Goal: Task Accomplishment & Management: Complete application form

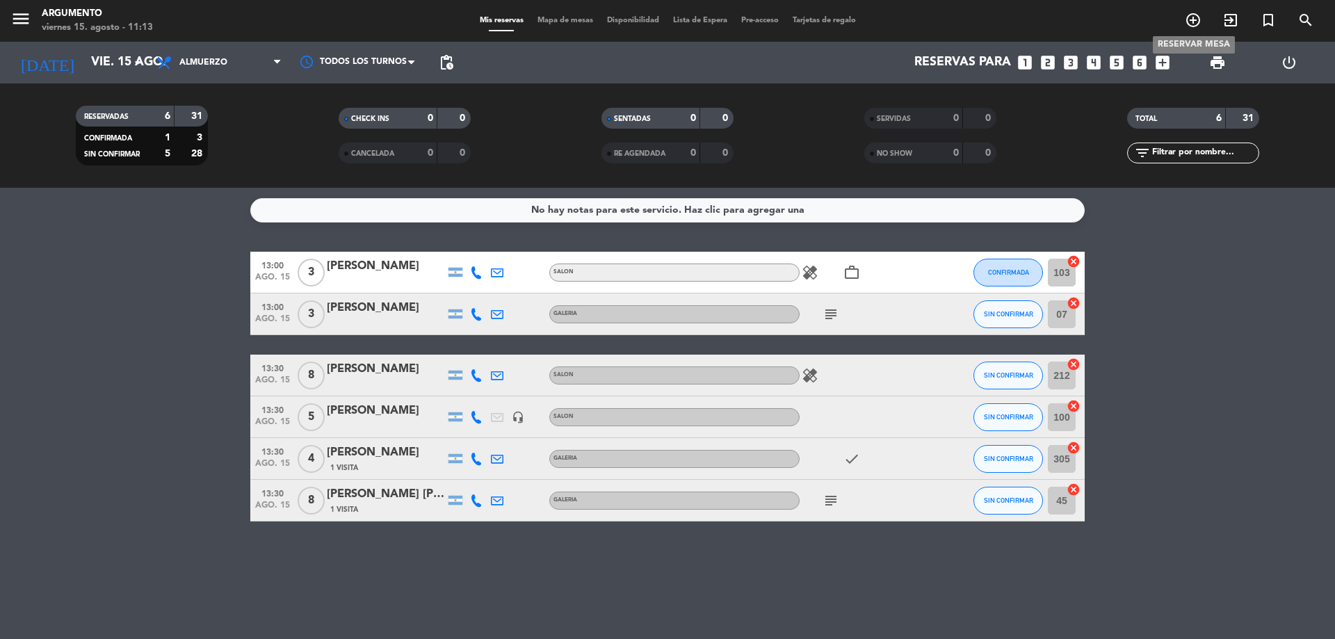
click at [1198, 19] on icon "add_circle_outline" at bounding box center [1193, 20] width 17 height 17
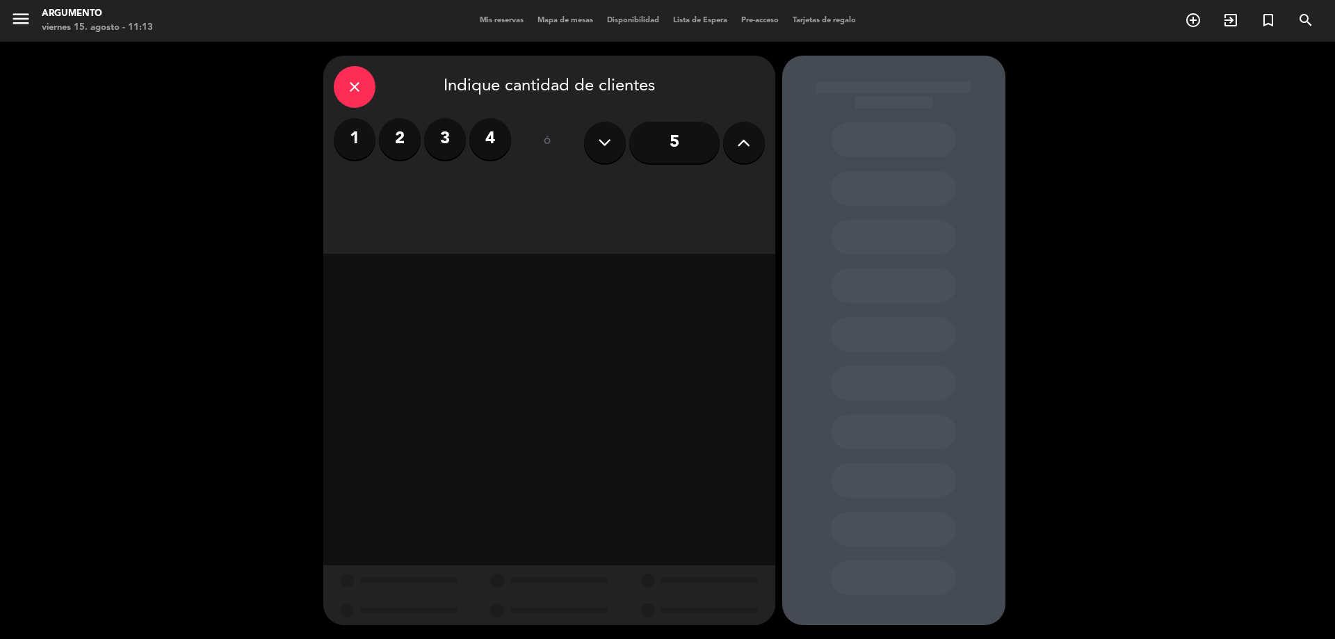
click at [403, 139] on label "2" at bounding box center [400, 139] width 42 height 42
click at [491, 197] on div "Almuerzo" at bounding box center [494, 191] width 105 height 28
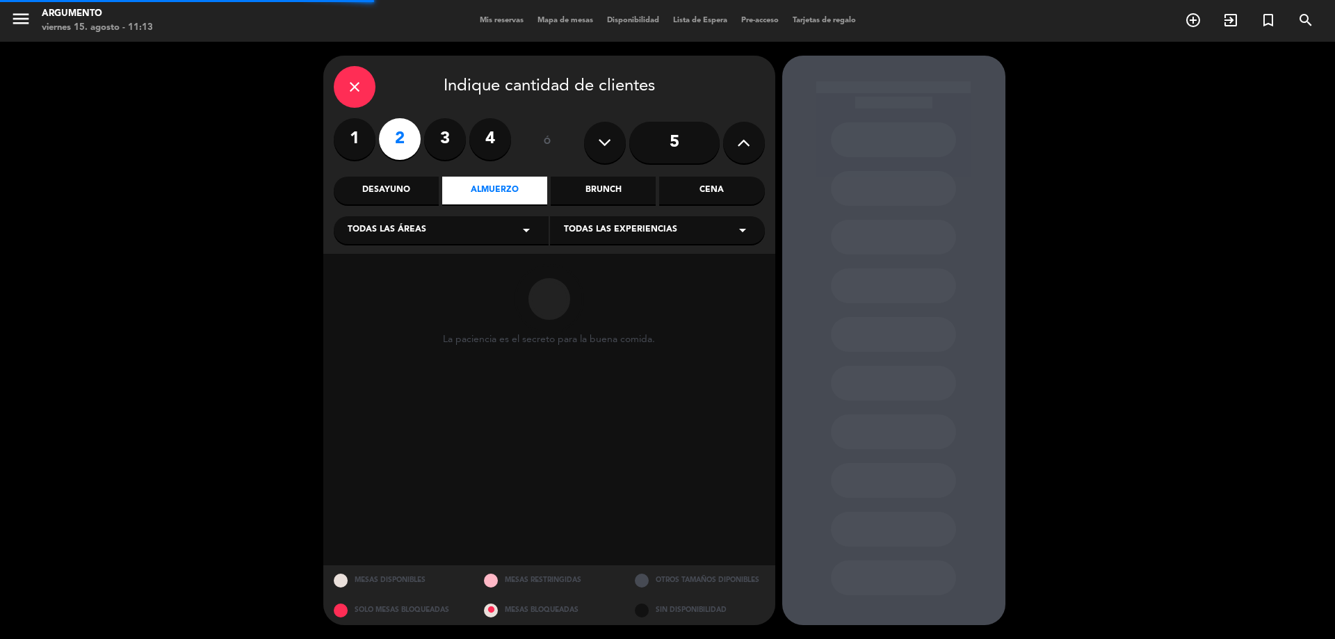
click at [463, 236] on div "Todas las áreas arrow_drop_down" at bounding box center [441, 230] width 215 height 28
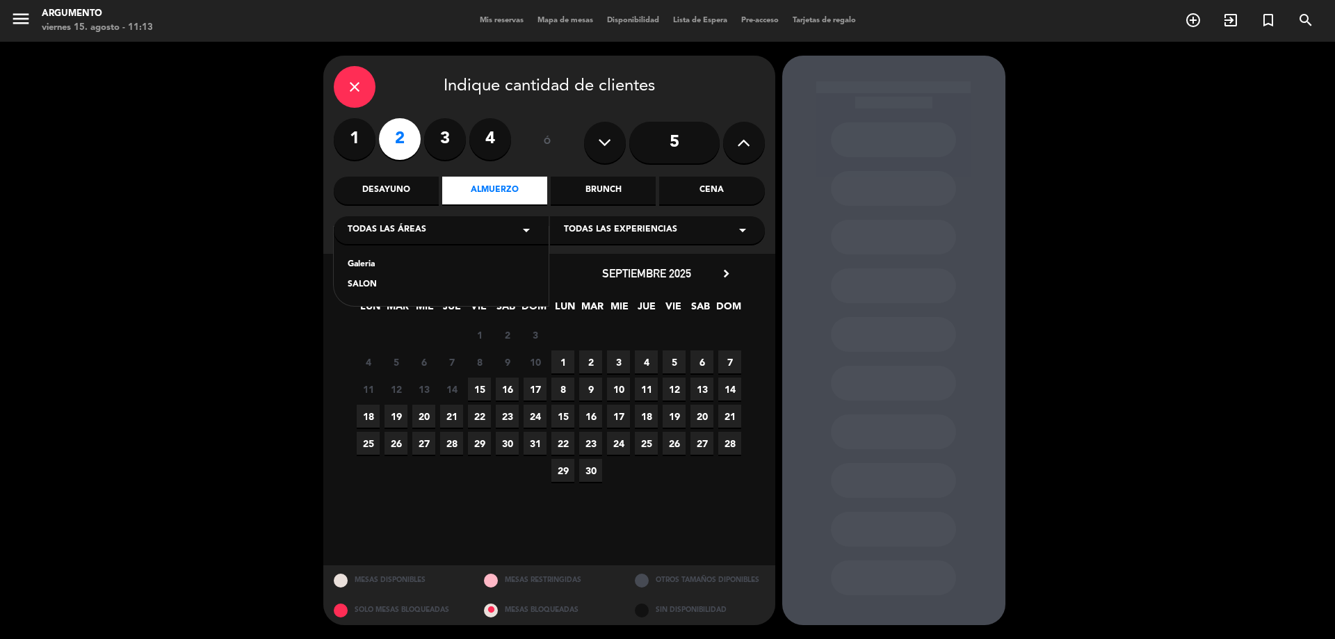
click at [380, 281] on div "SALON" at bounding box center [441, 285] width 187 height 14
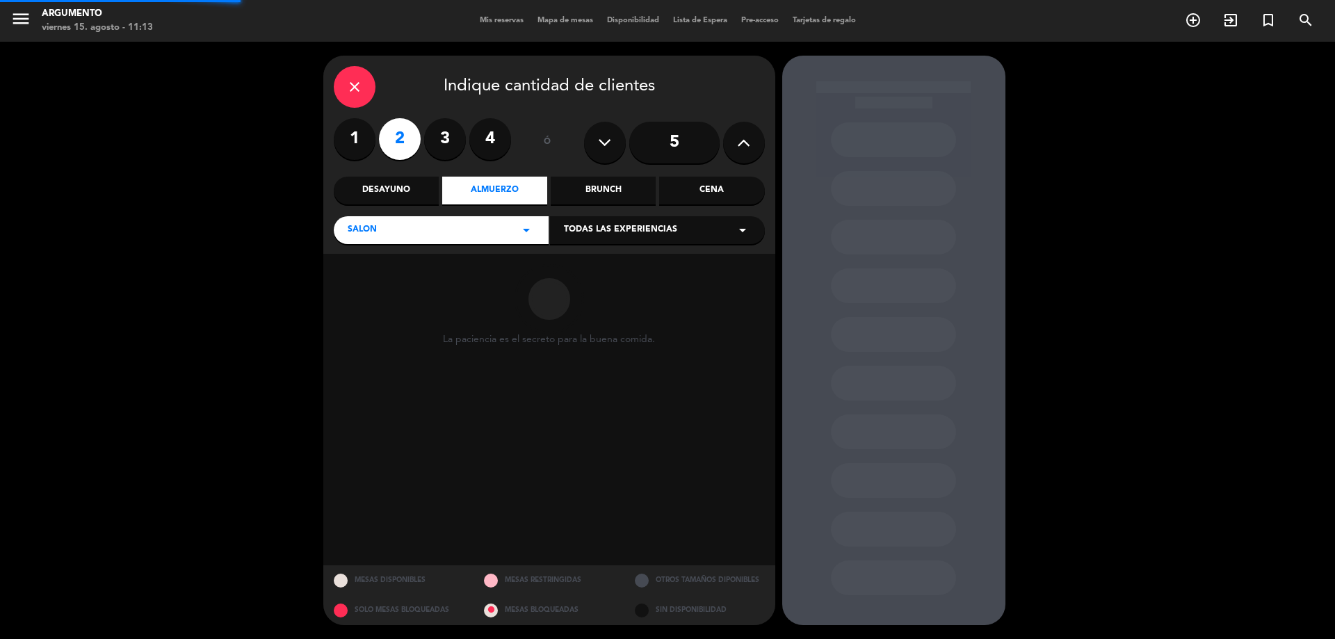
click at [634, 236] on span "Todas las experiencias" at bounding box center [620, 230] width 113 height 14
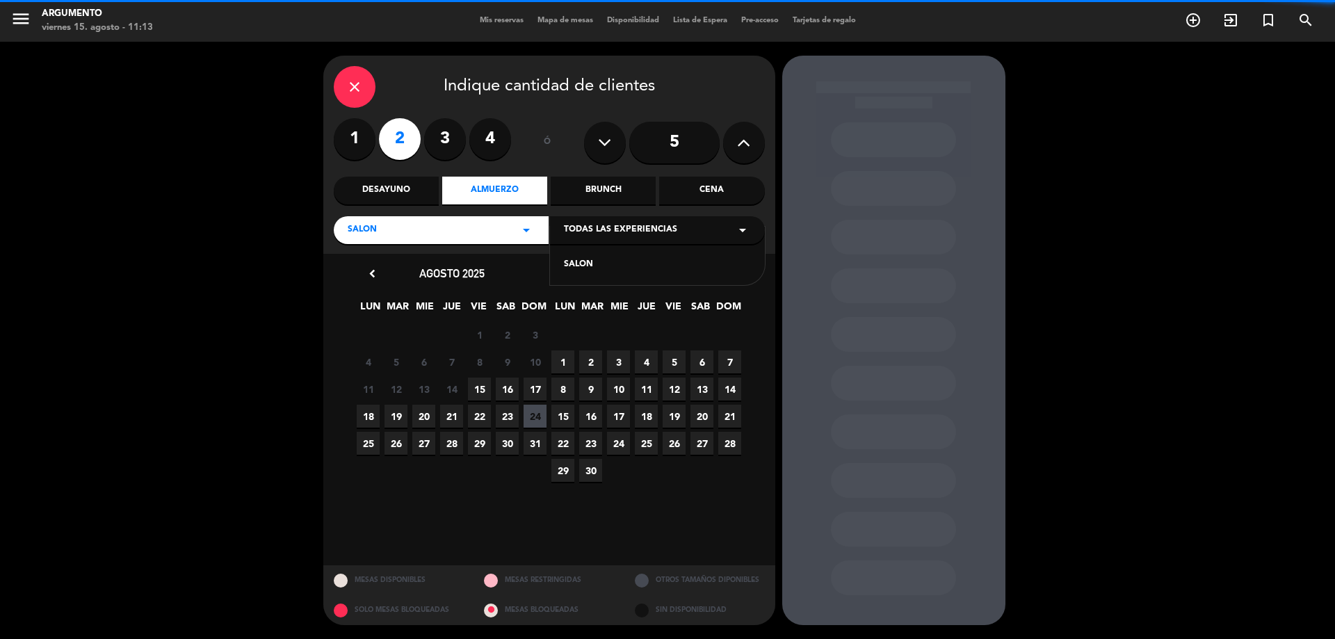
click at [613, 273] on div "SALON" at bounding box center [657, 256] width 215 height 59
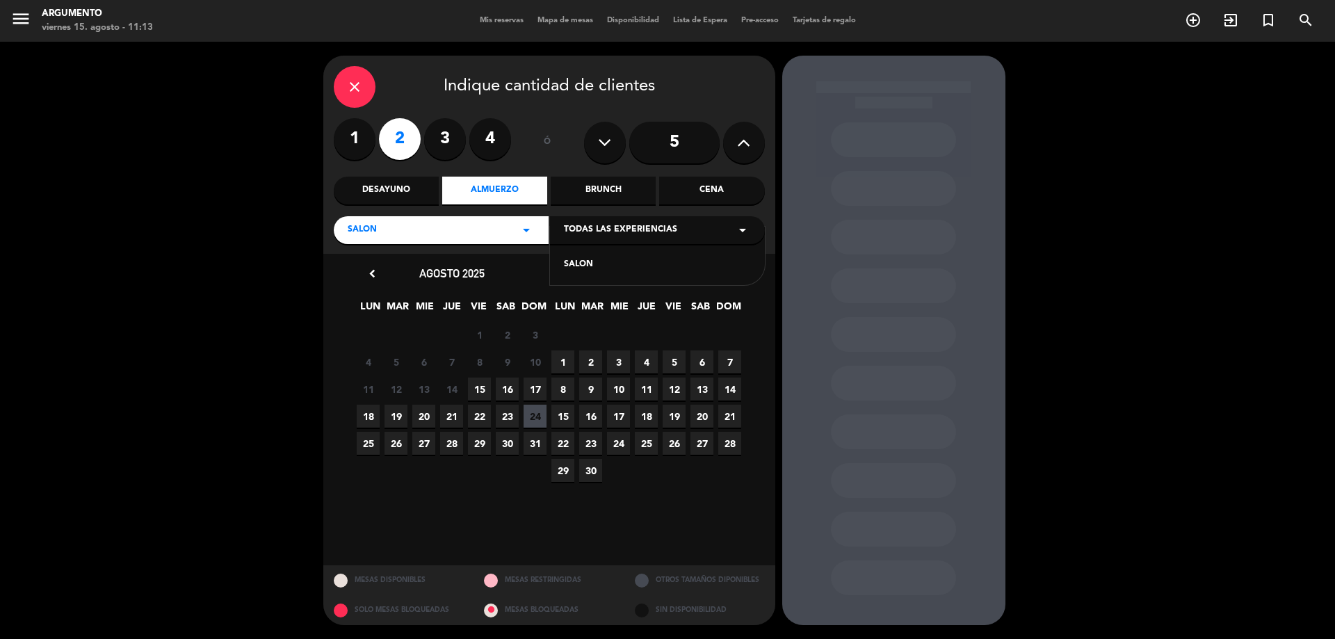
click at [613, 269] on div "SALON" at bounding box center [657, 265] width 187 height 14
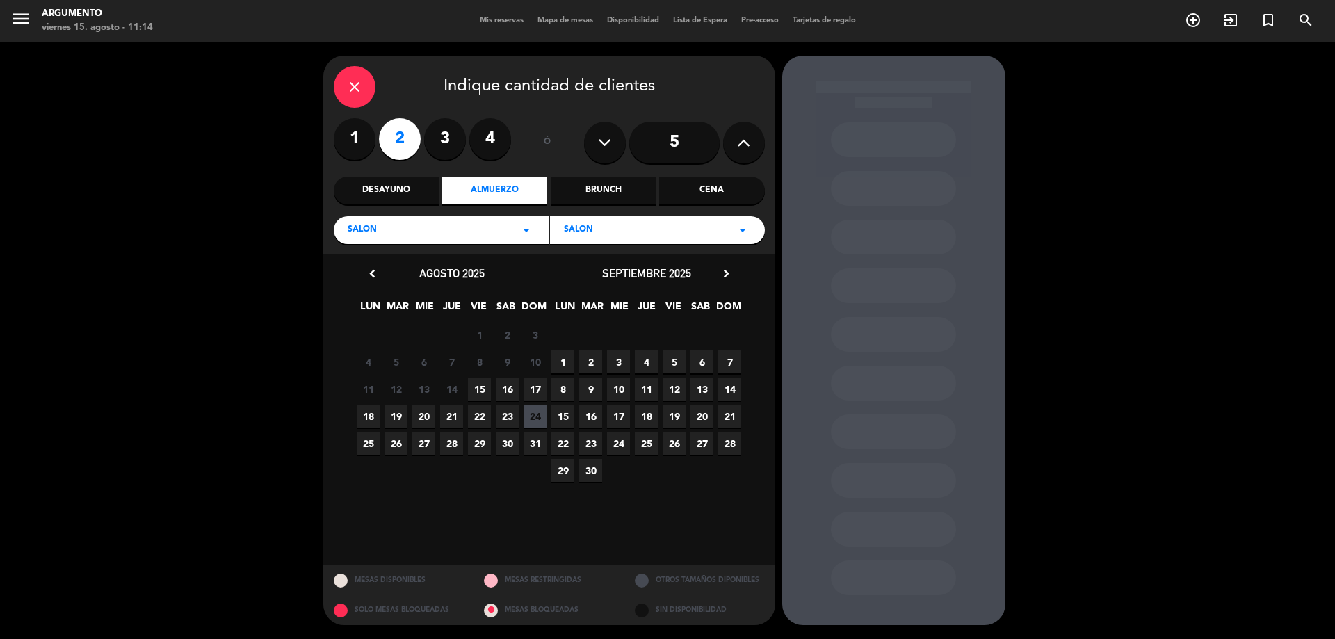
click at [481, 387] on span "15" at bounding box center [479, 388] width 23 height 23
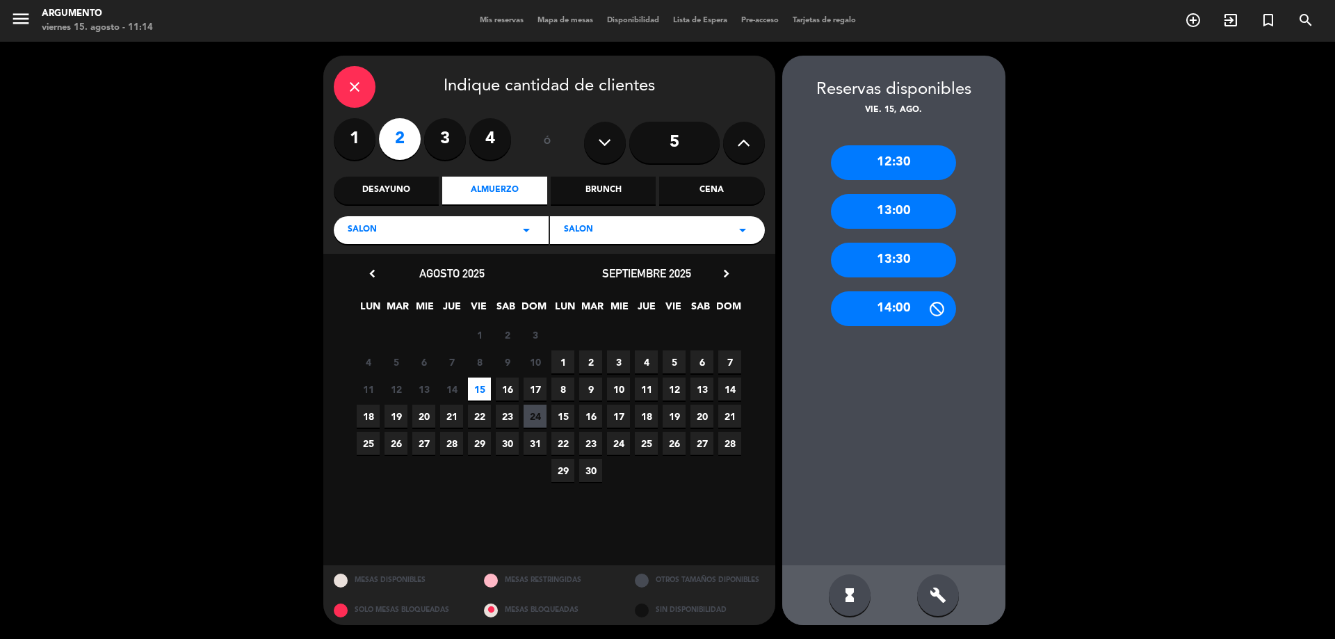
click at [895, 154] on div "12:30" at bounding box center [893, 162] width 125 height 35
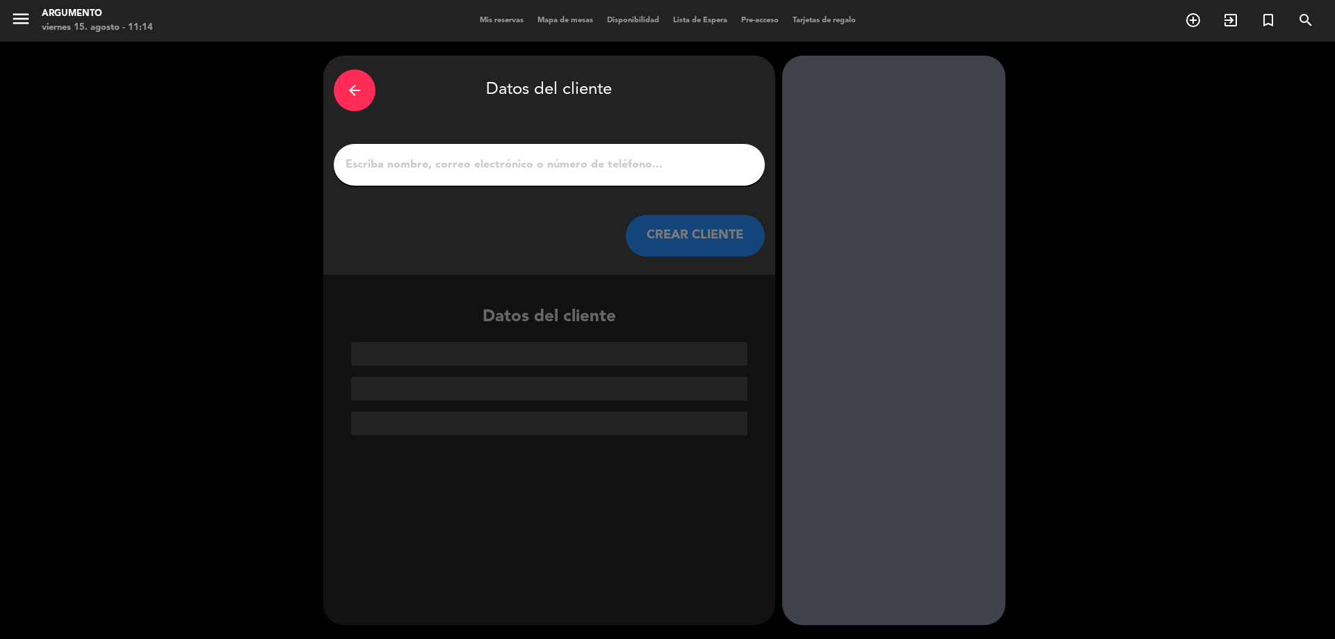
click at [711, 154] on div at bounding box center [549, 165] width 431 height 42
click at [677, 158] on input "1" at bounding box center [549, 164] width 410 height 19
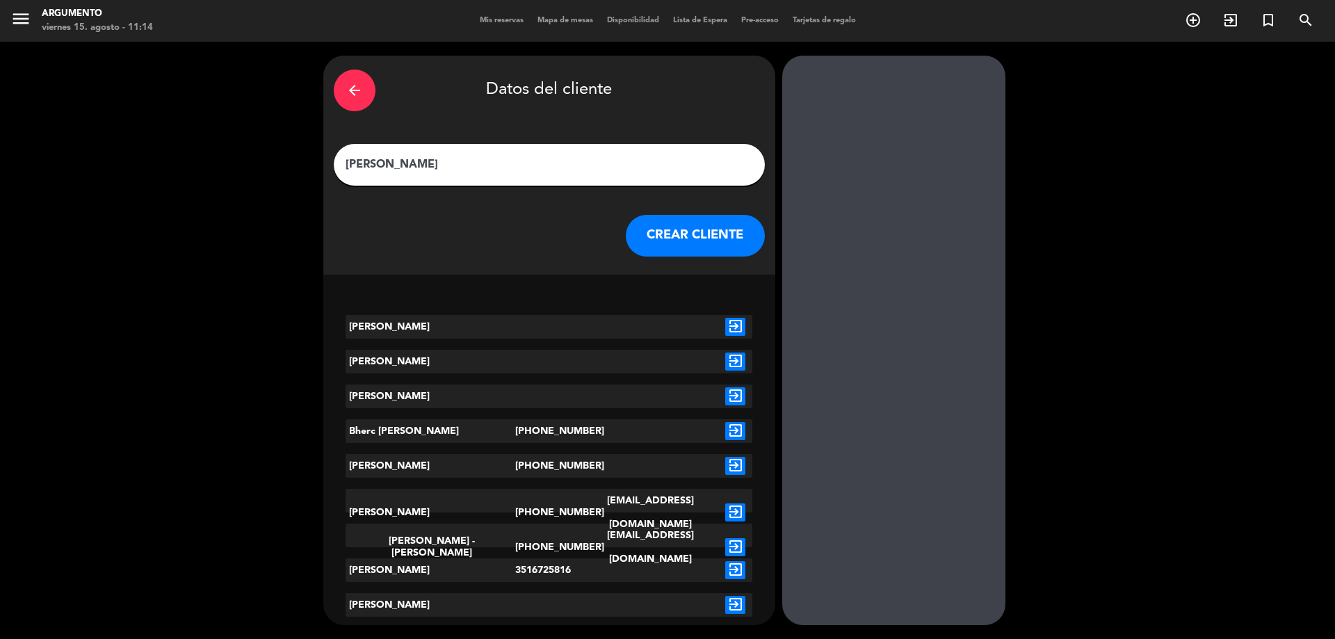
type input "[PERSON_NAME]"
click at [680, 216] on button "CREAR CLIENTE" at bounding box center [695, 236] width 139 height 42
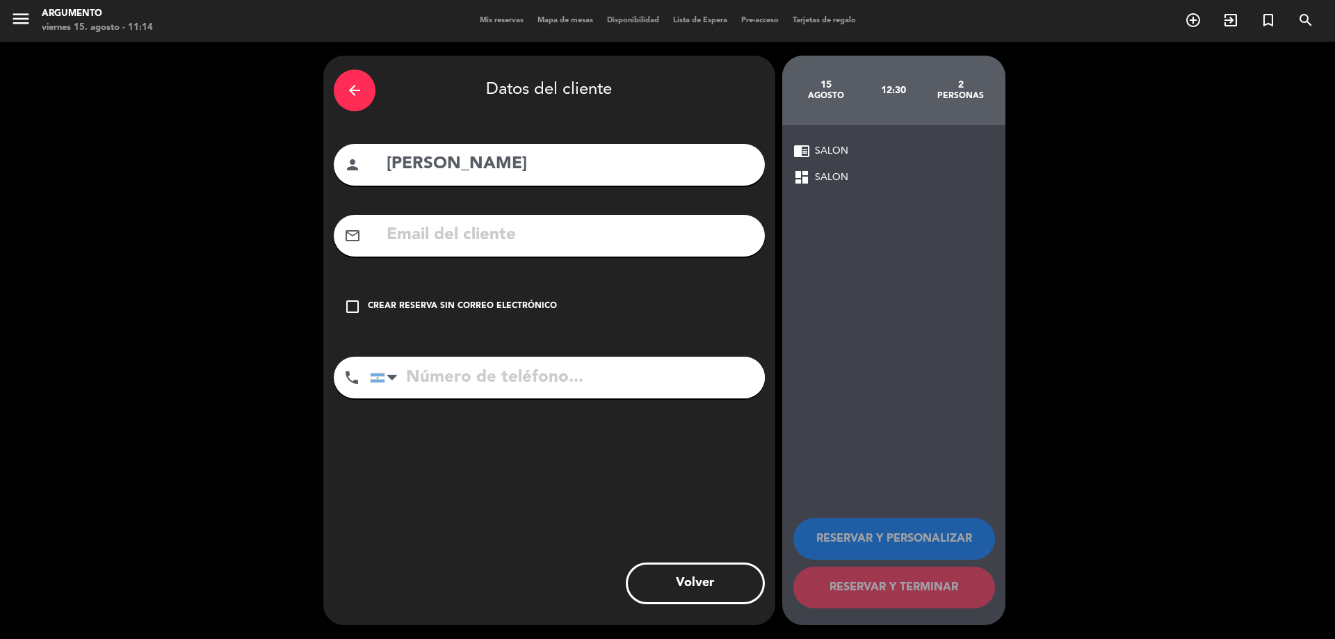
click at [568, 249] on input "text" at bounding box center [569, 235] width 369 height 29
click at [516, 302] on div "Crear reserva sin correo electrónico" at bounding box center [462, 307] width 189 height 14
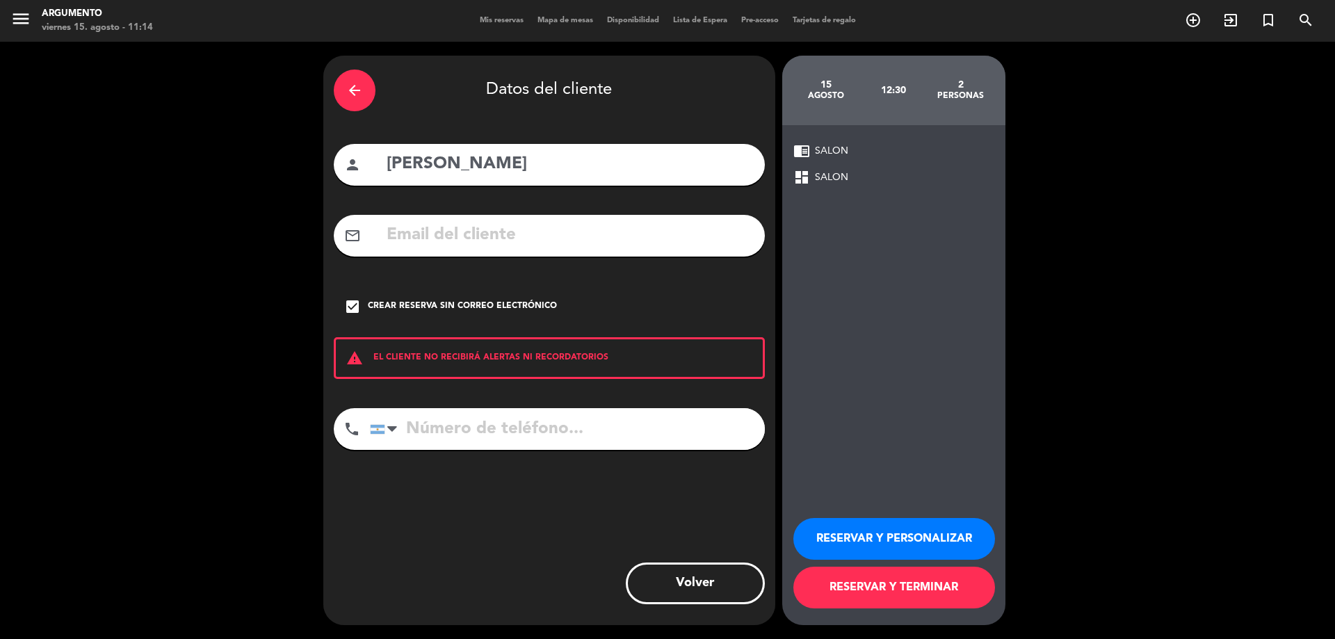
click at [874, 525] on button "RESERVAR Y PERSONALIZAR" at bounding box center [894, 539] width 202 height 42
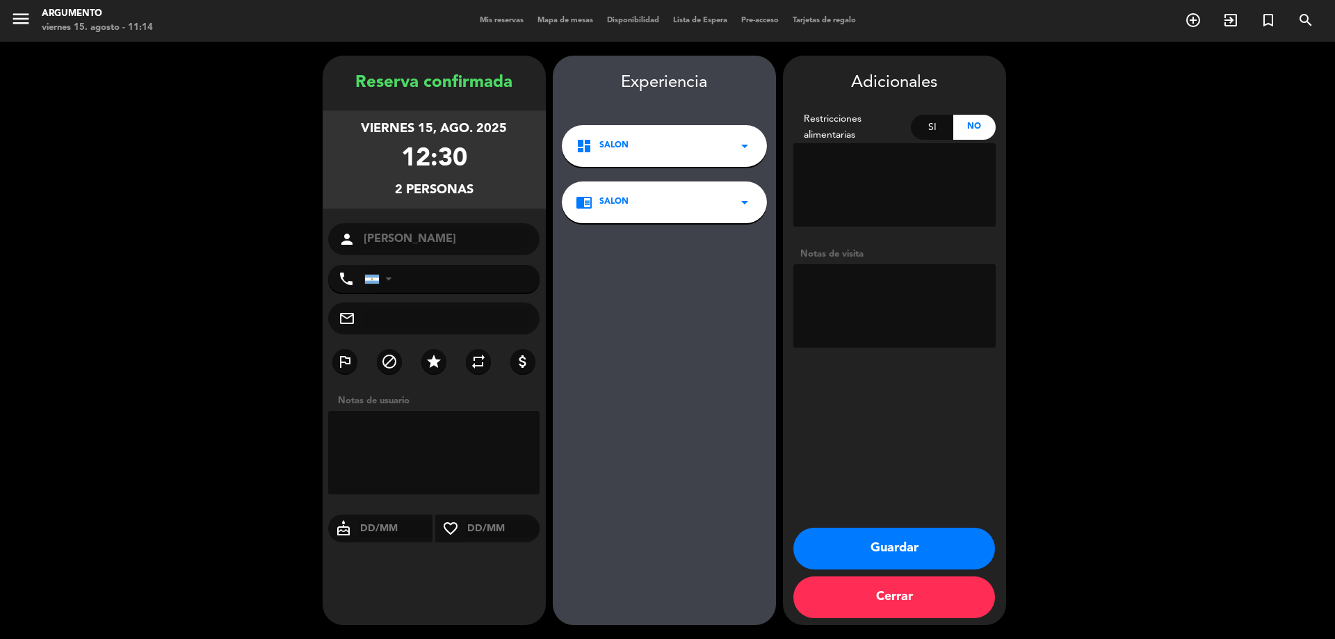
click at [858, 548] on button "Guardar" at bounding box center [894, 549] width 202 height 42
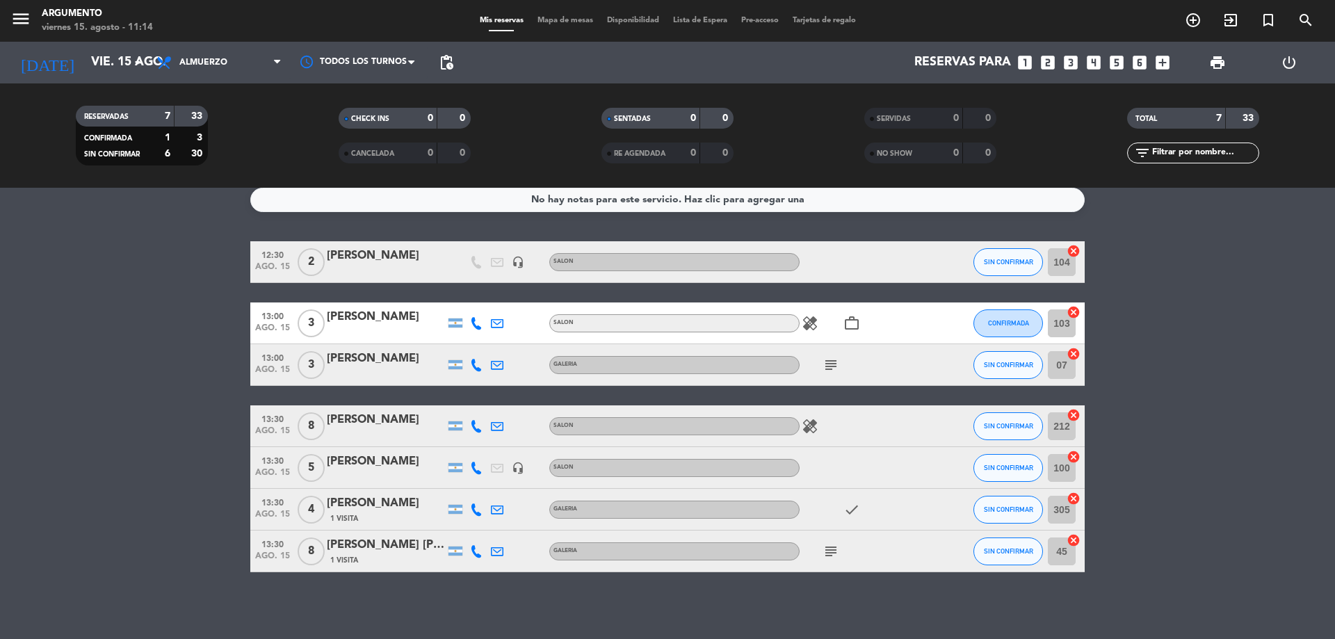
scroll to position [13, 0]
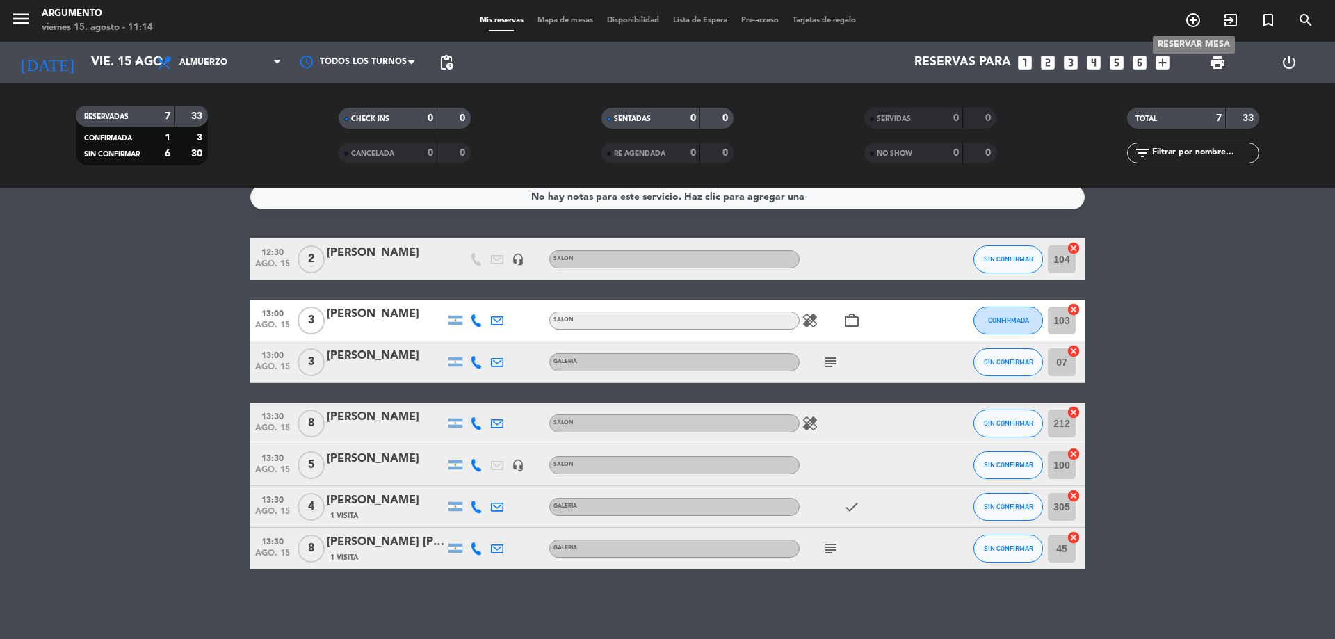
click at [1189, 16] on icon "add_circle_outline" at bounding box center [1193, 20] width 17 height 17
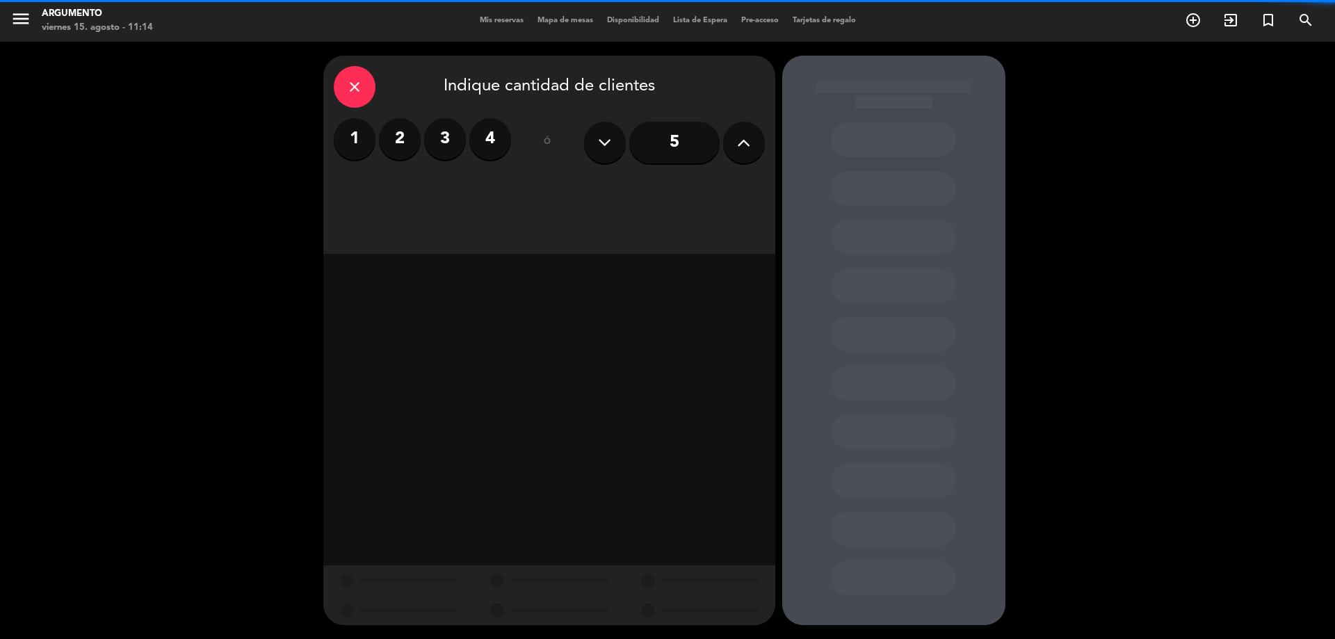
click at [1032, 29] on div "add_circle_outline exit_to_app turned_in_not search RESERVAR MESA" at bounding box center [1168, 20] width 334 height 25
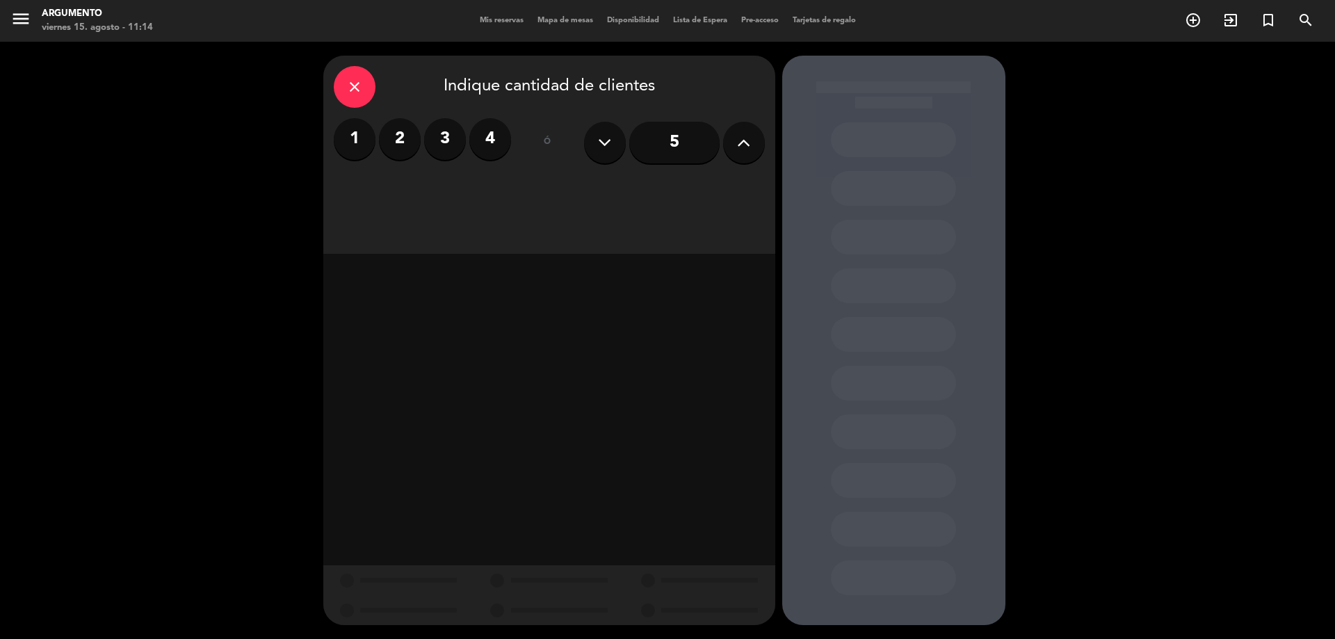
click at [361, 88] on icon "close" at bounding box center [354, 87] width 17 height 17
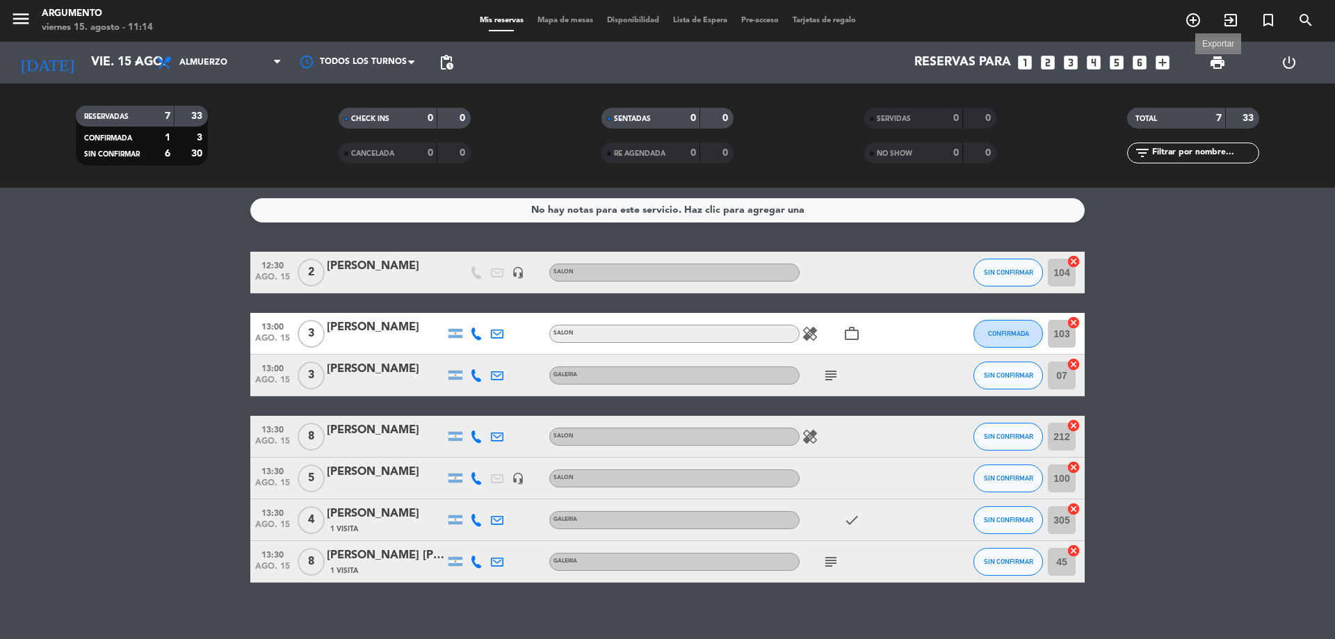
click at [1213, 67] on span "print" at bounding box center [1217, 62] width 17 height 17
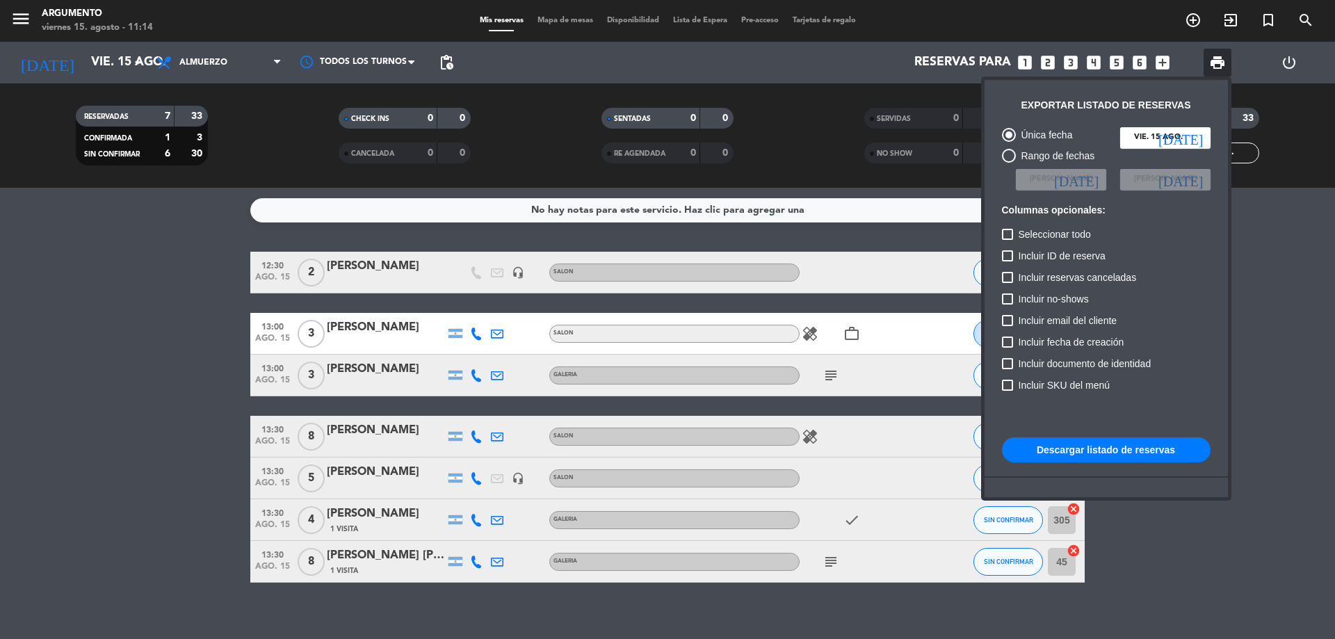
click at [1153, 446] on button "Descargar listado de reservas" at bounding box center [1106, 449] width 209 height 25
click at [877, 83] on div at bounding box center [667, 319] width 1335 height 639
